Goal: Navigation & Orientation: Find specific page/section

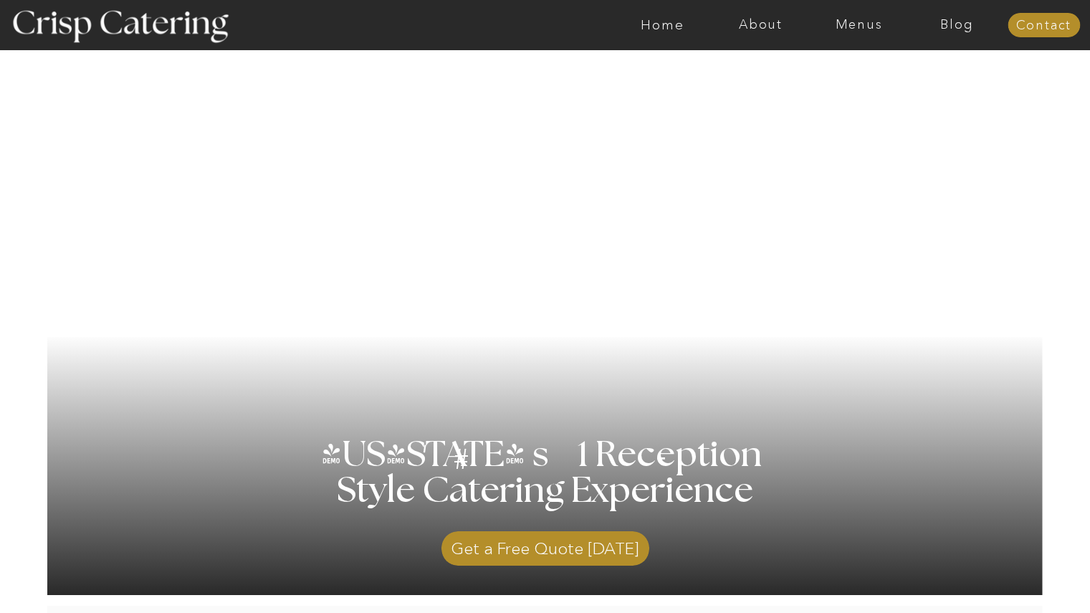
click at [875, 23] on nav "Menus" at bounding box center [859, 25] width 98 height 14
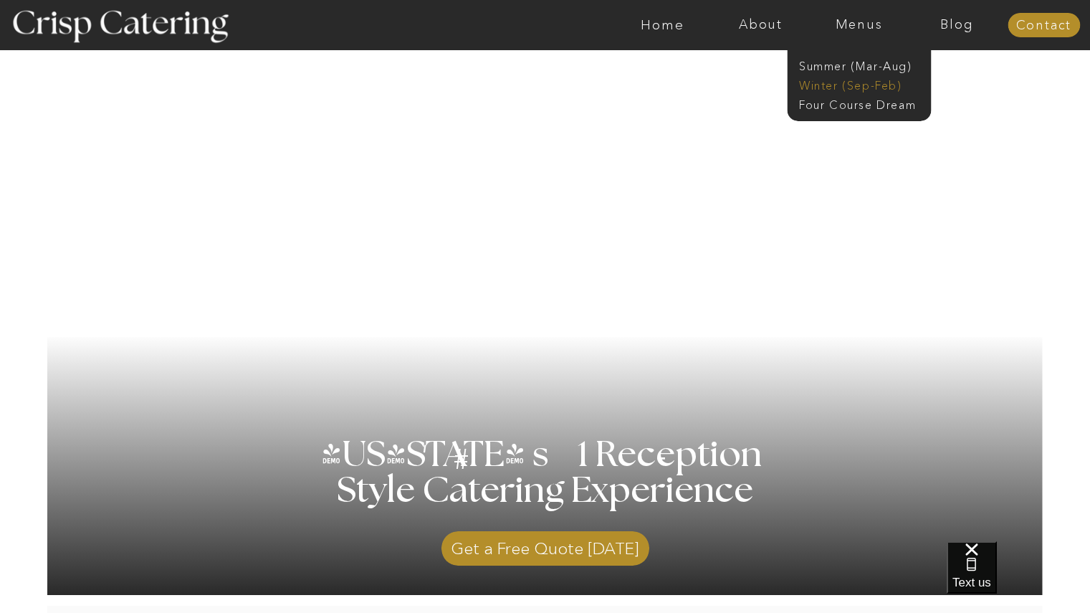
click at [865, 87] on nav "Winter (Sep-Feb)" at bounding box center [858, 84] width 118 height 14
